Goal: Find specific page/section

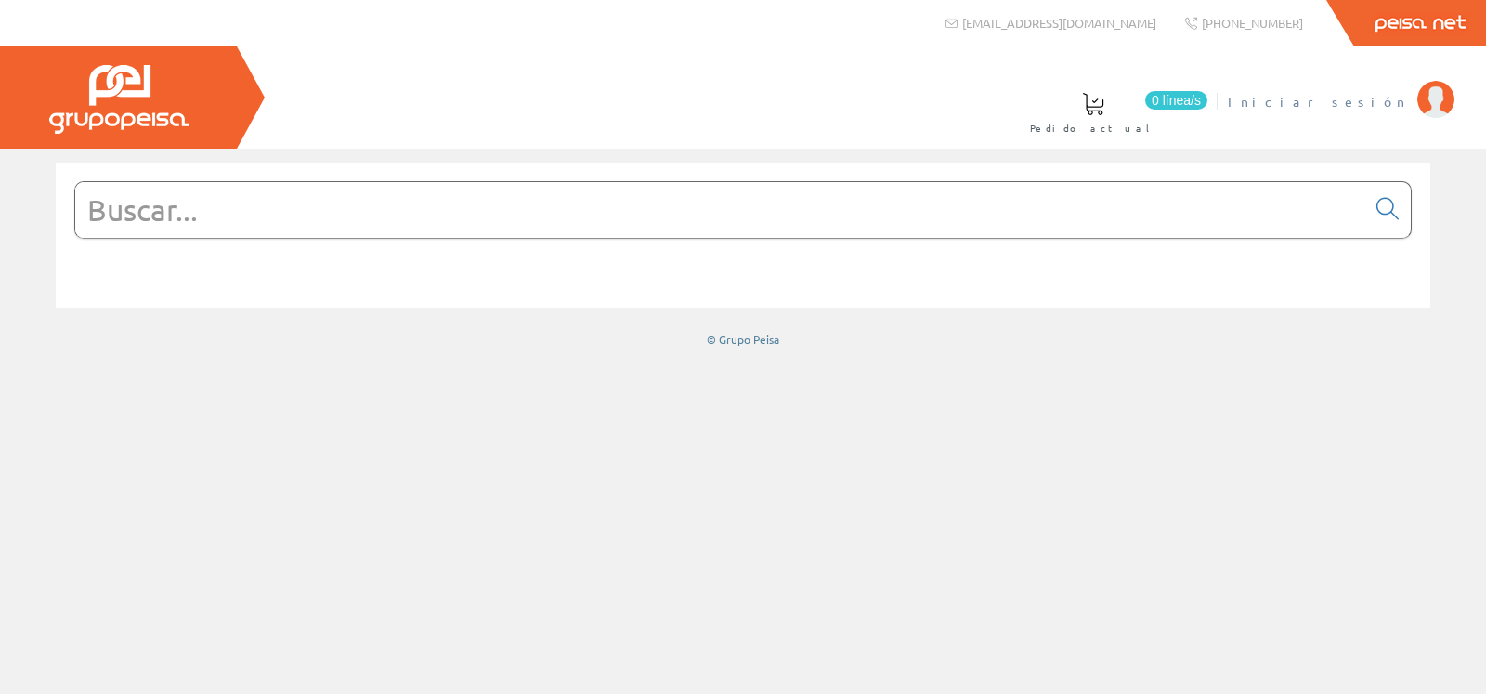
click at [1378, 98] on span "Iniciar sesión" at bounding box center [1317, 101] width 180 height 19
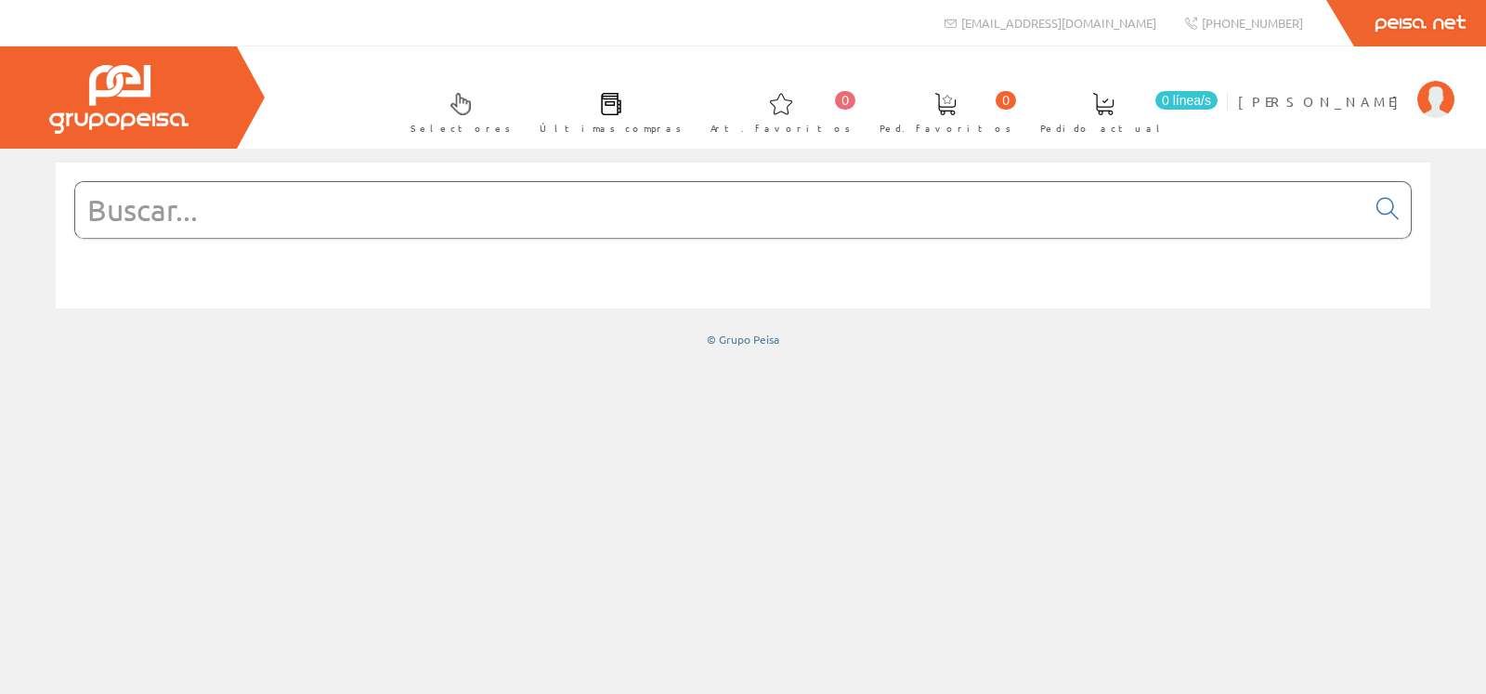
click at [319, 221] on input "text" at bounding box center [720, 210] width 1290 height 56
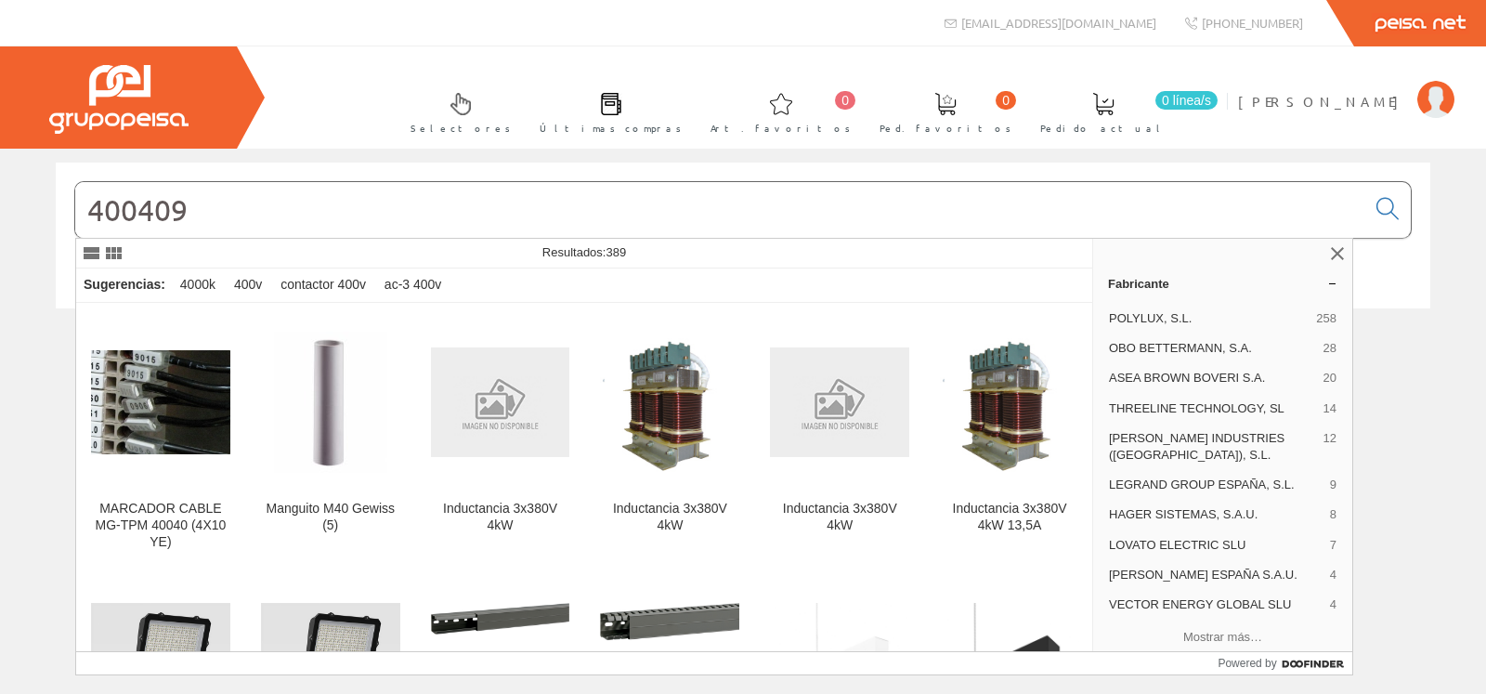
type input "400409"
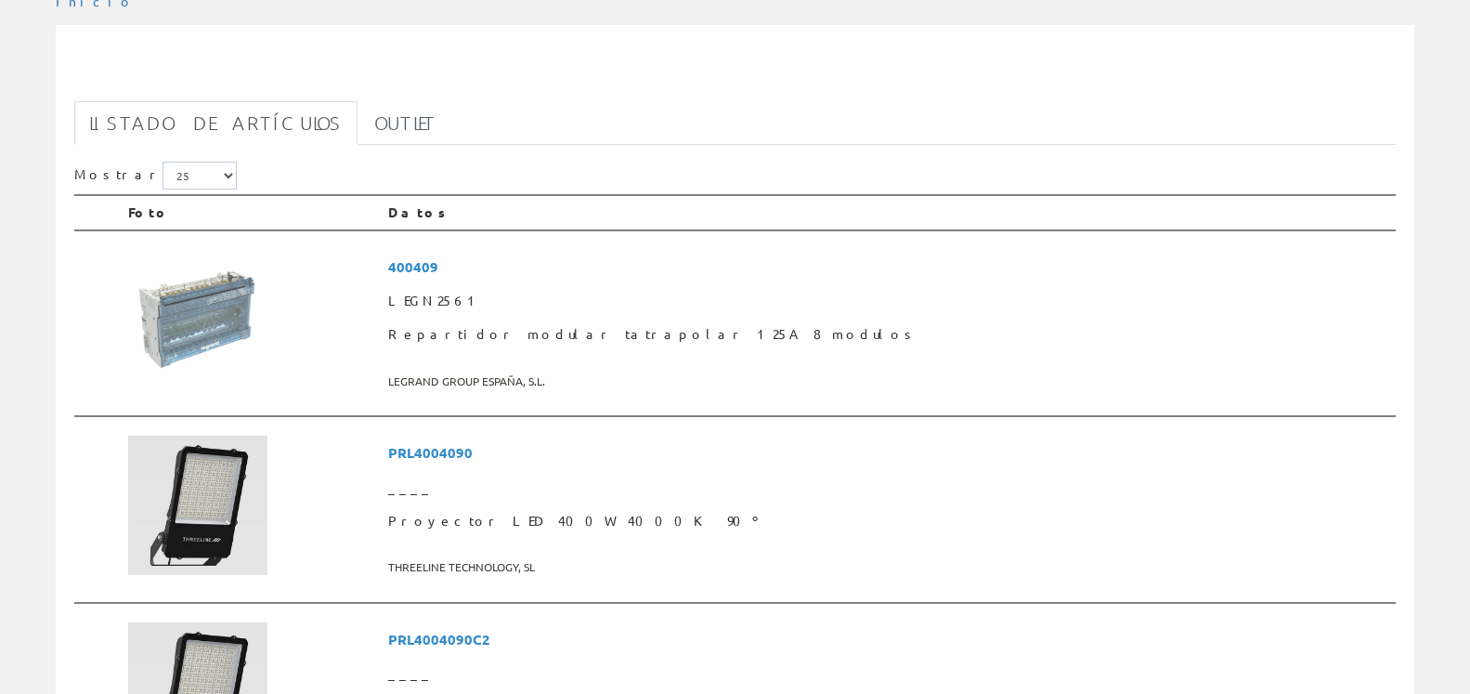
scroll to position [284, 0]
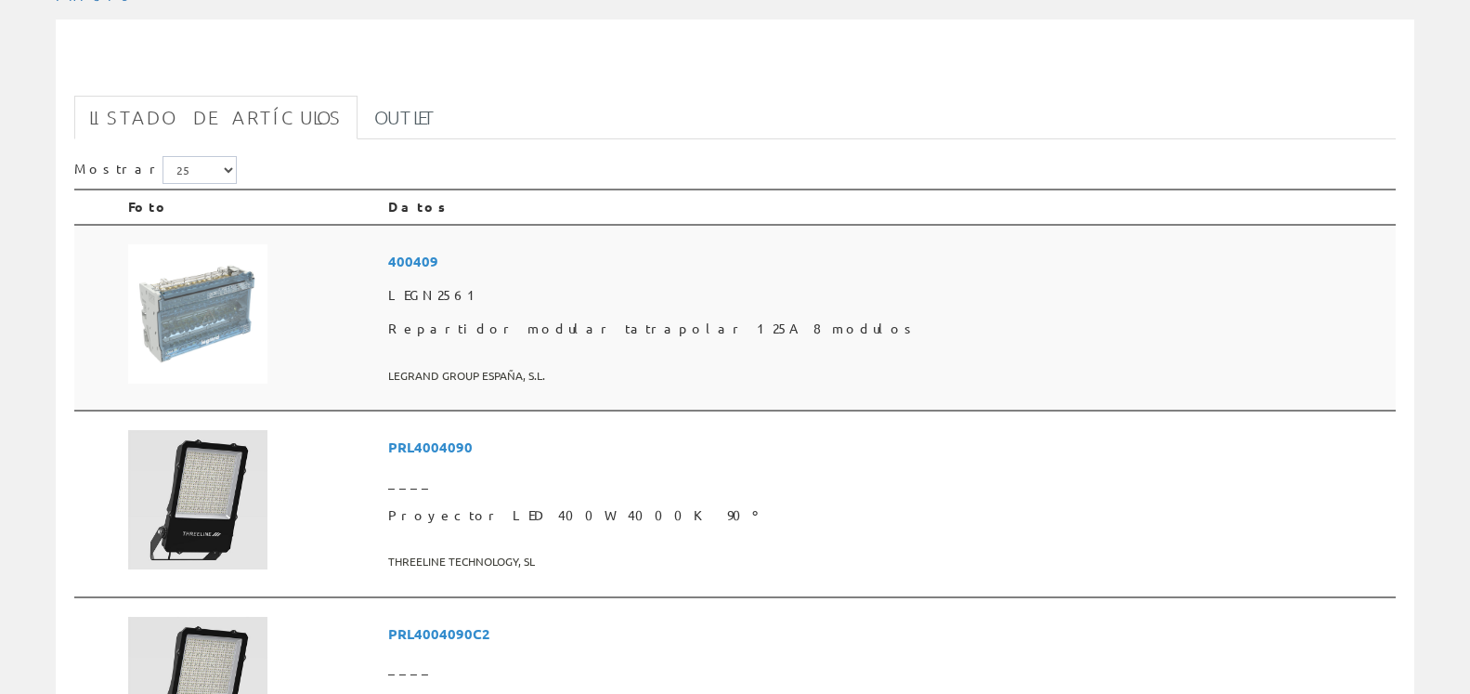
click at [585, 310] on span "LEGN2561" at bounding box center [888, 295] width 1000 height 33
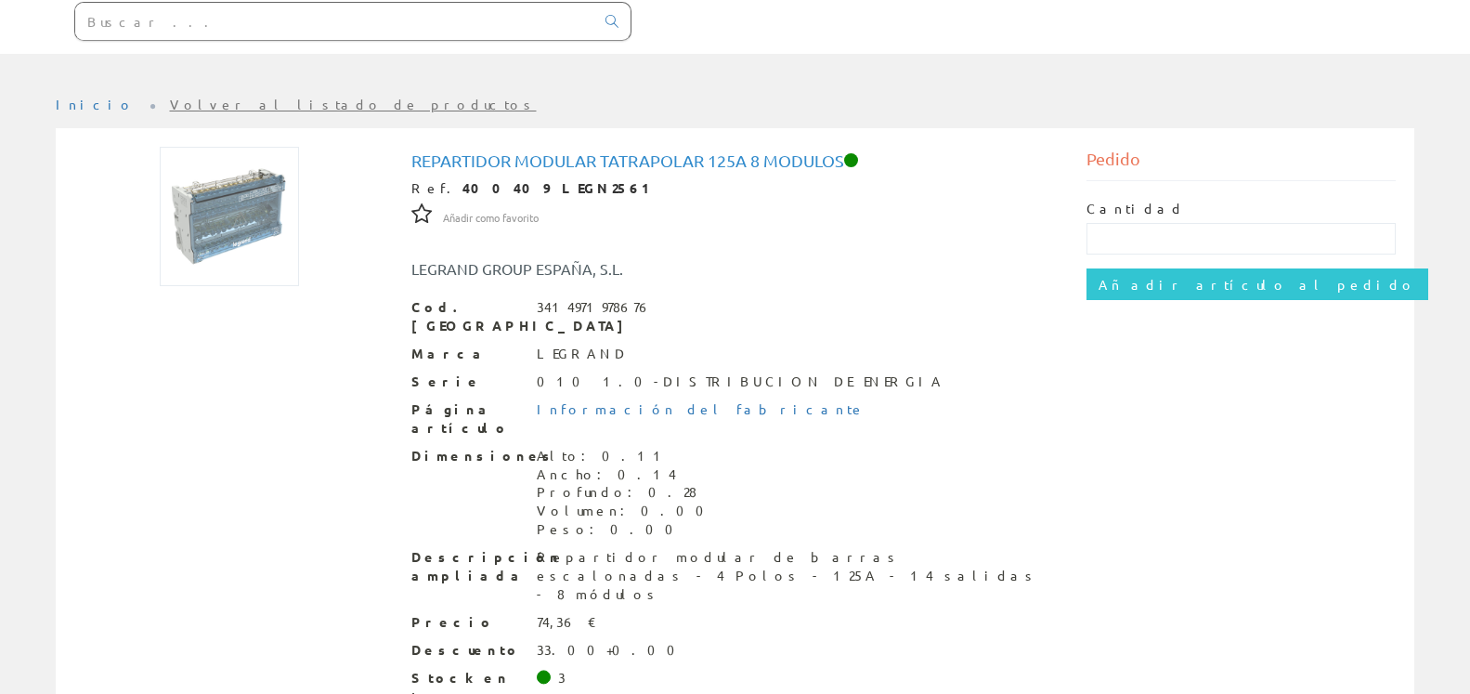
scroll to position [158, 0]
